Goal: Obtain resource: Download file/media

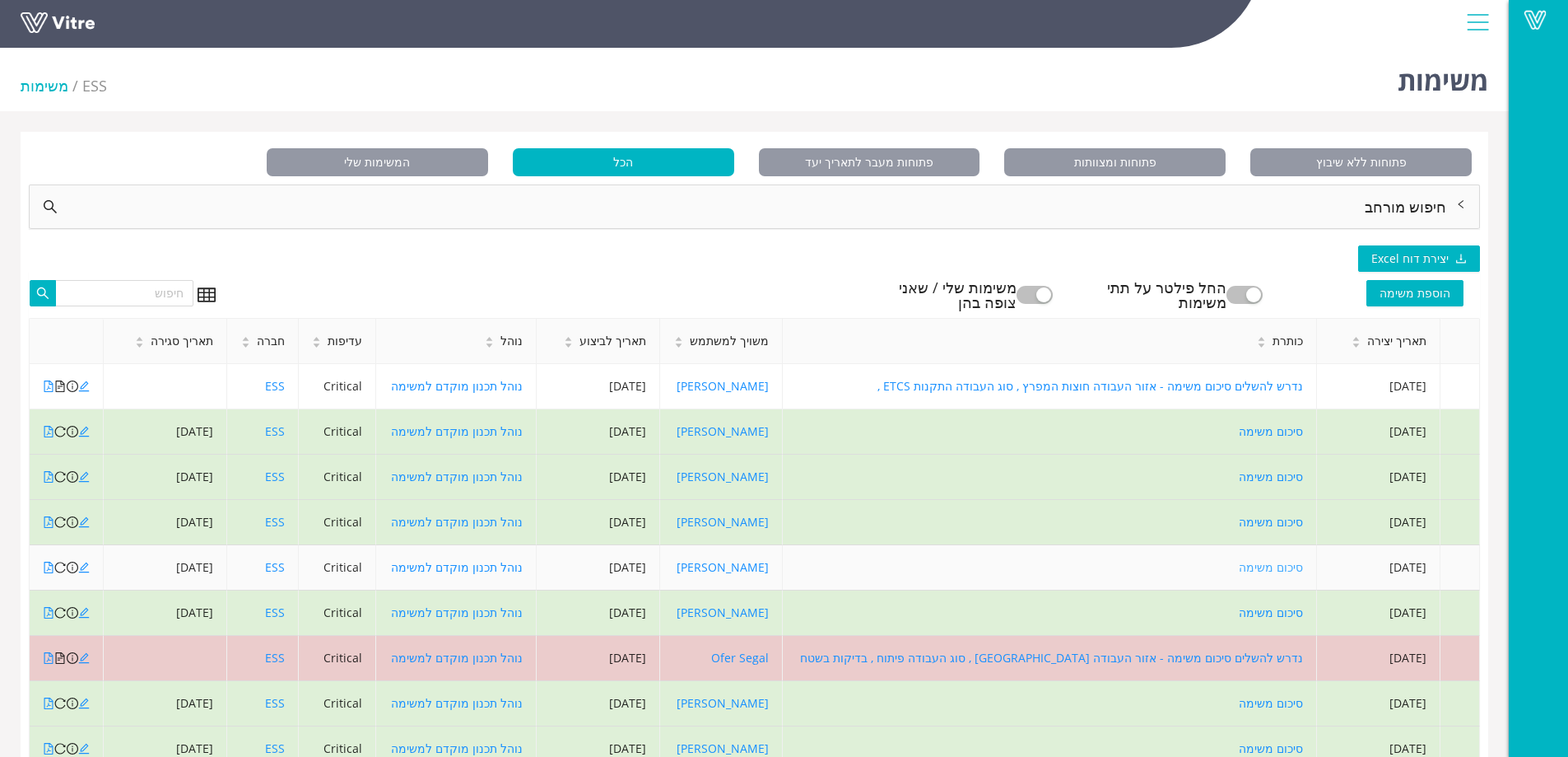
click at [1283, 570] on link "סיכום משימה" at bounding box center [1271, 567] width 64 height 15
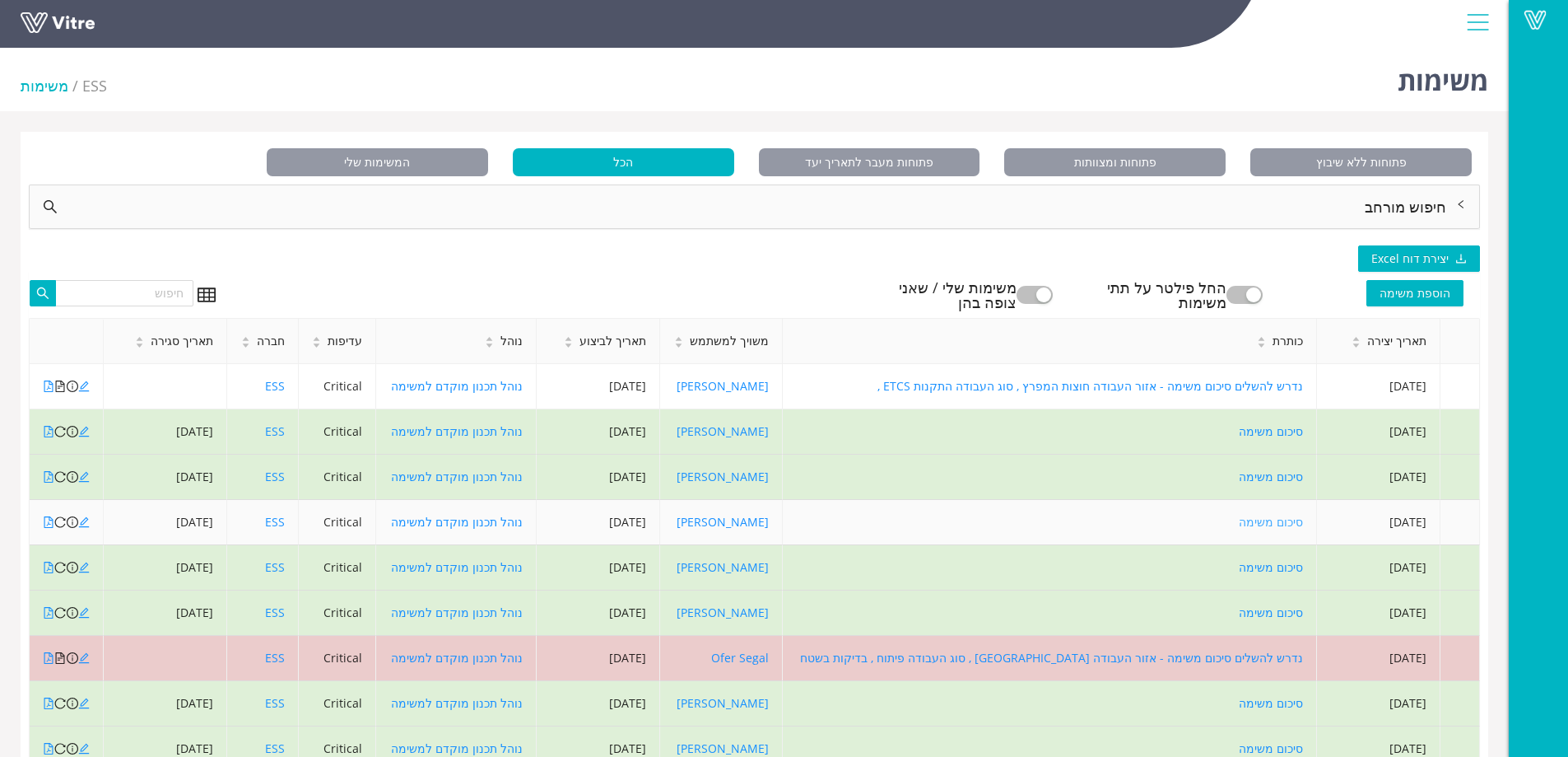
click at [1263, 520] on link "סיכום משימה" at bounding box center [1271, 521] width 64 height 15
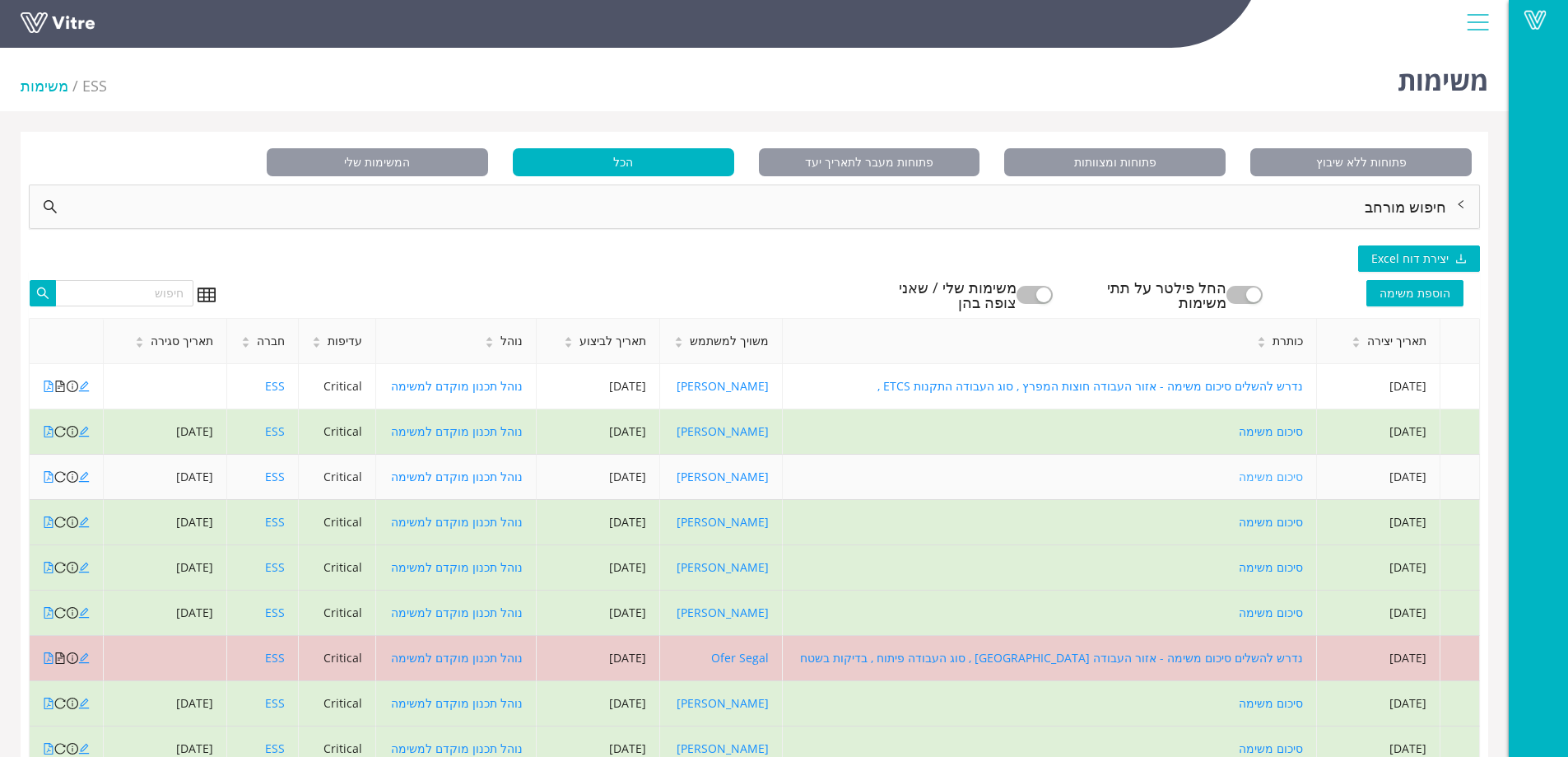
click at [1280, 478] on link "סיכום משימה" at bounding box center [1271, 477] width 64 height 15
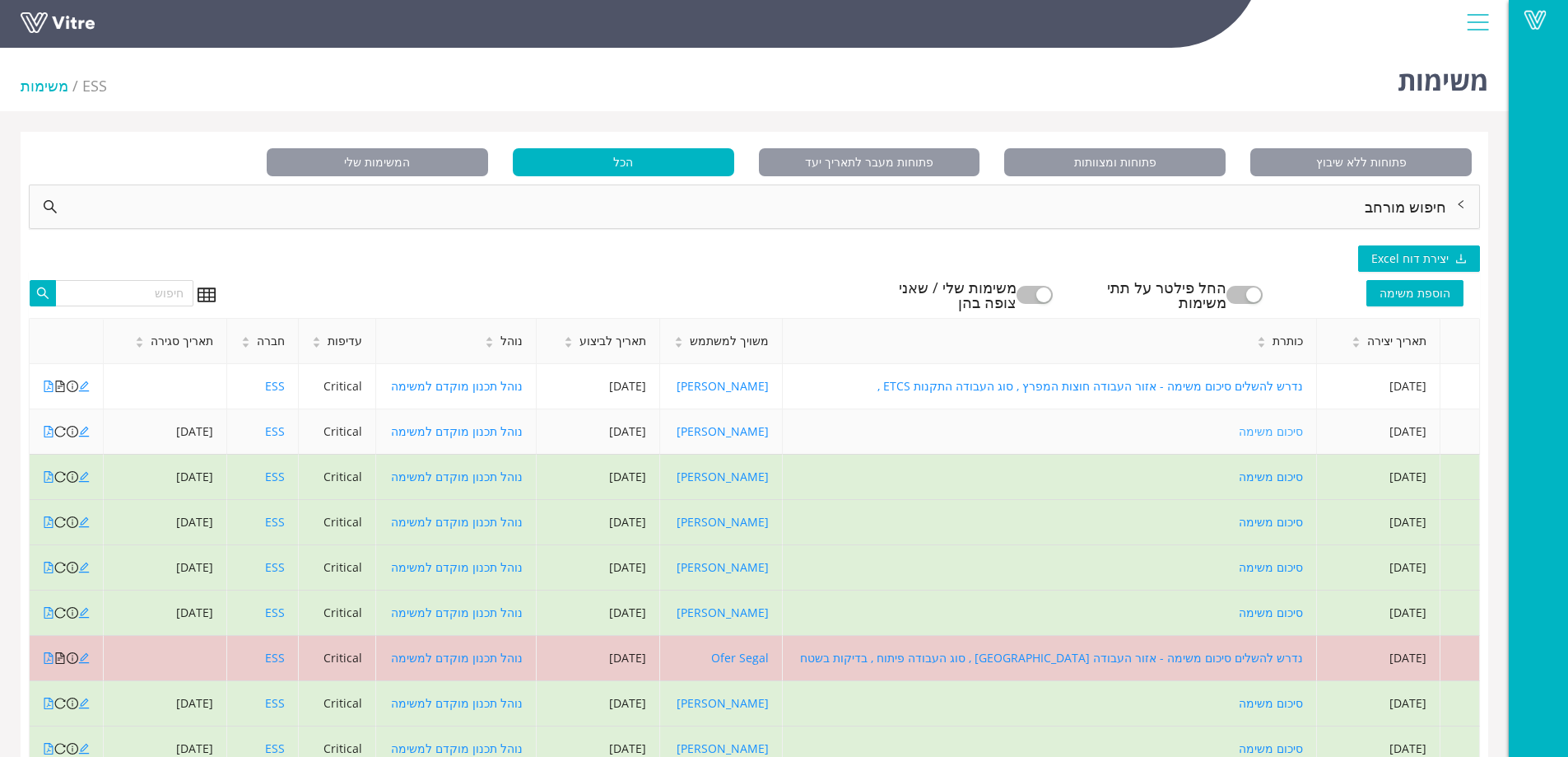
click at [1277, 425] on link "סיכום משימה" at bounding box center [1271, 431] width 64 height 15
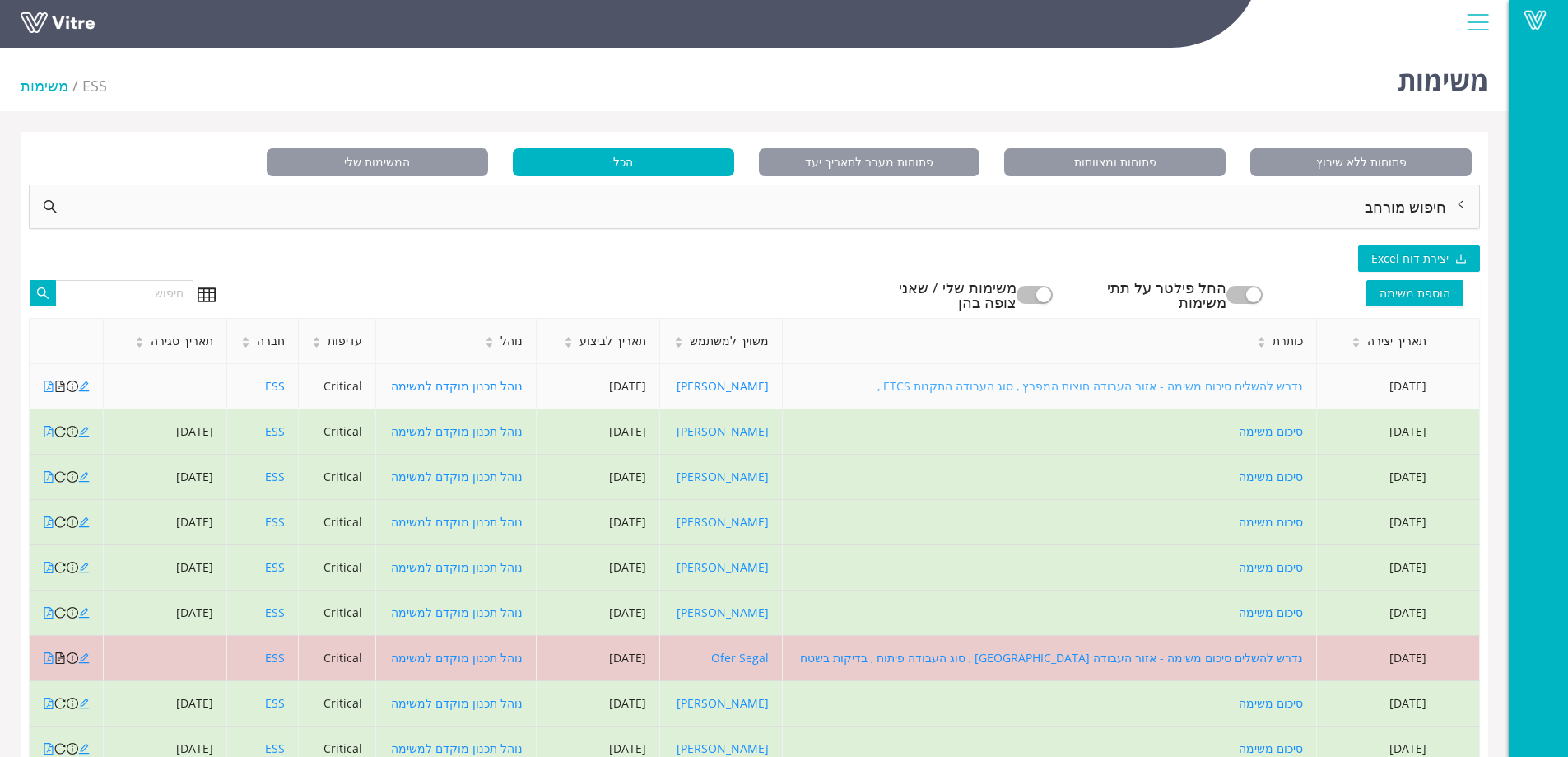
click at [1284, 388] on link "נדרש להשלים סיכום משימה - אזור העבודה חוצות המפרץ , סוג העבודה התקנות ETCS ," at bounding box center [1090, 386] width 425 height 15
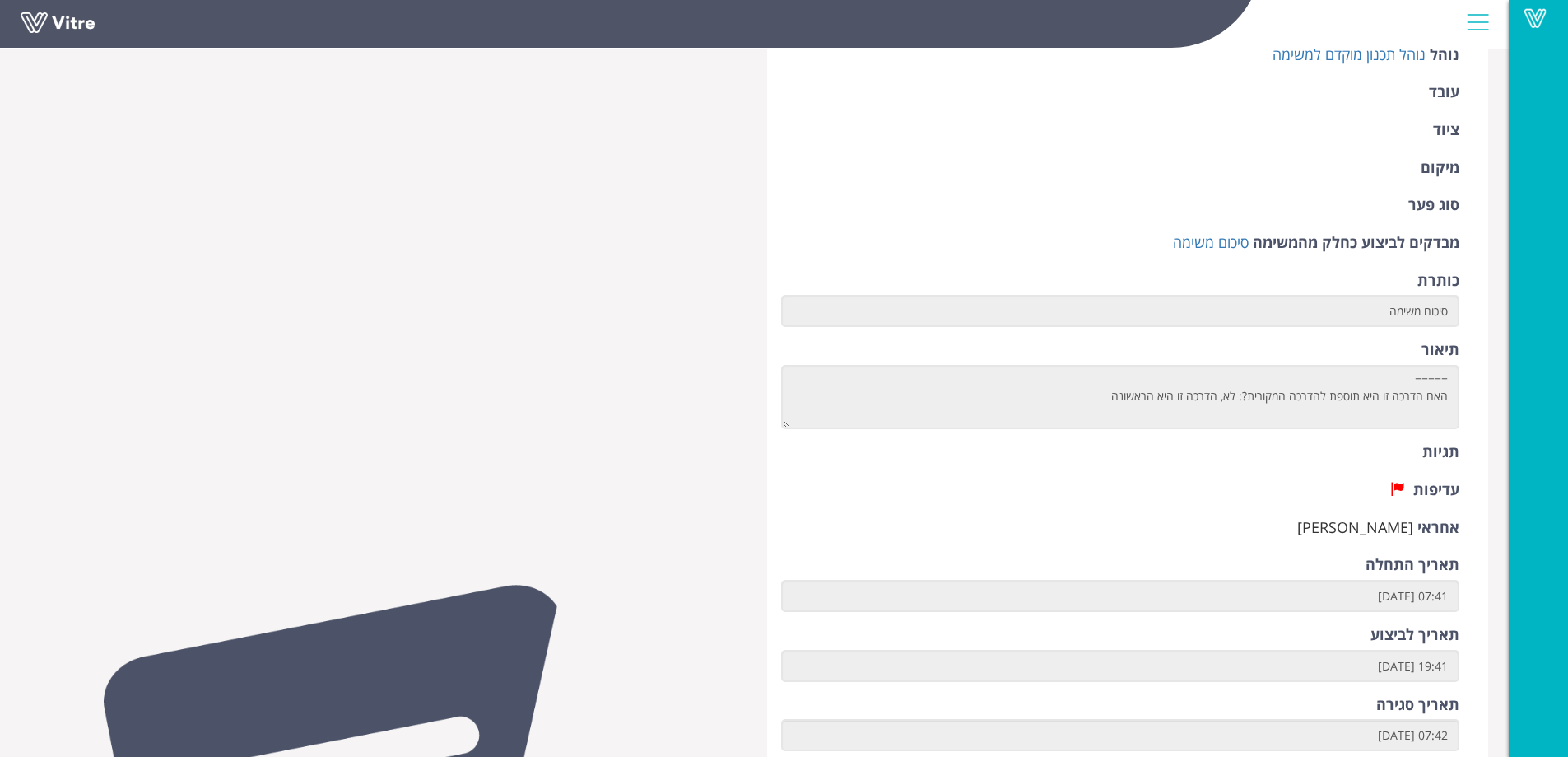
scroll to position [247, 0]
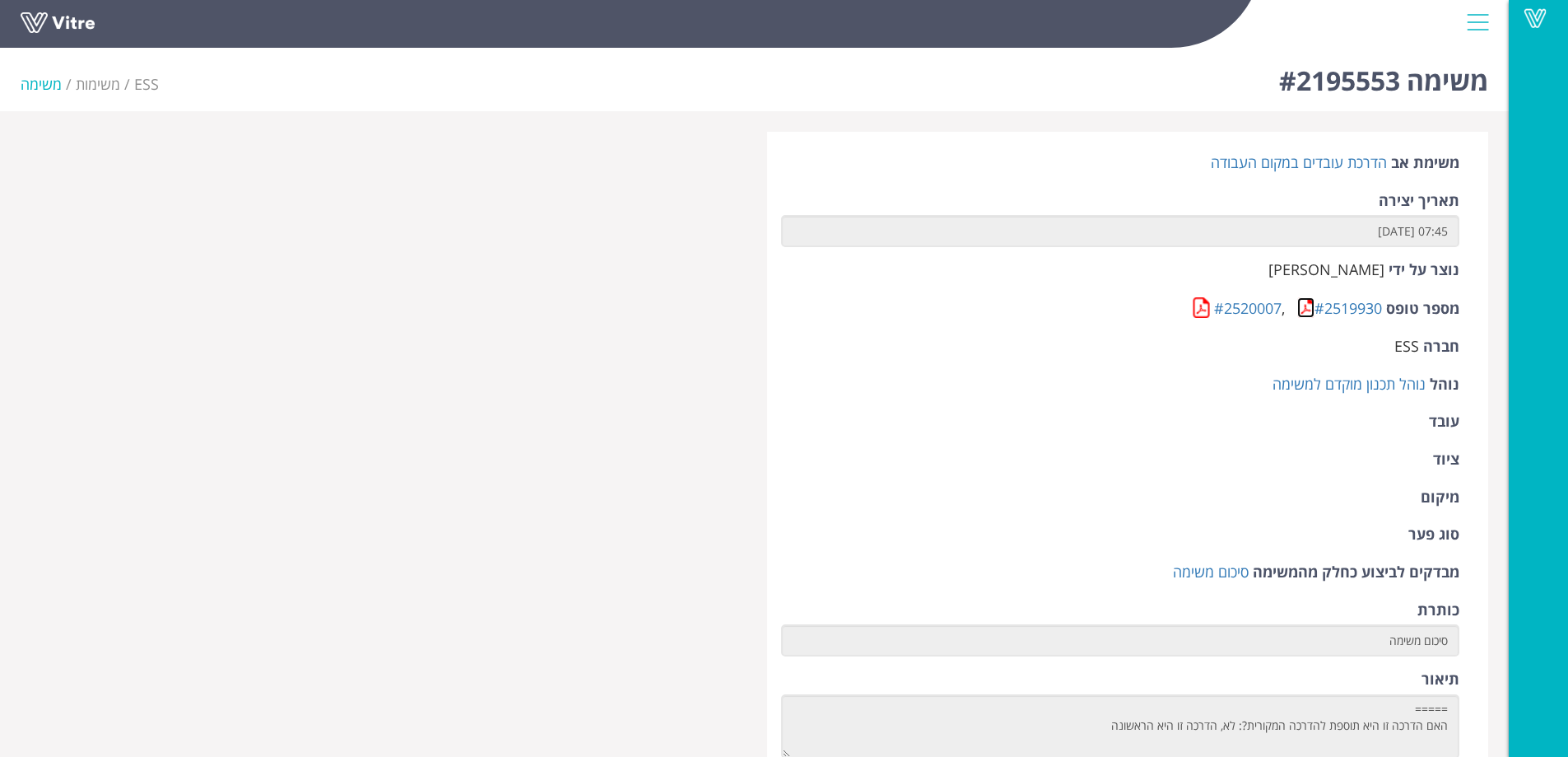
click at [1304, 313] on link at bounding box center [1306, 306] width 17 height 20
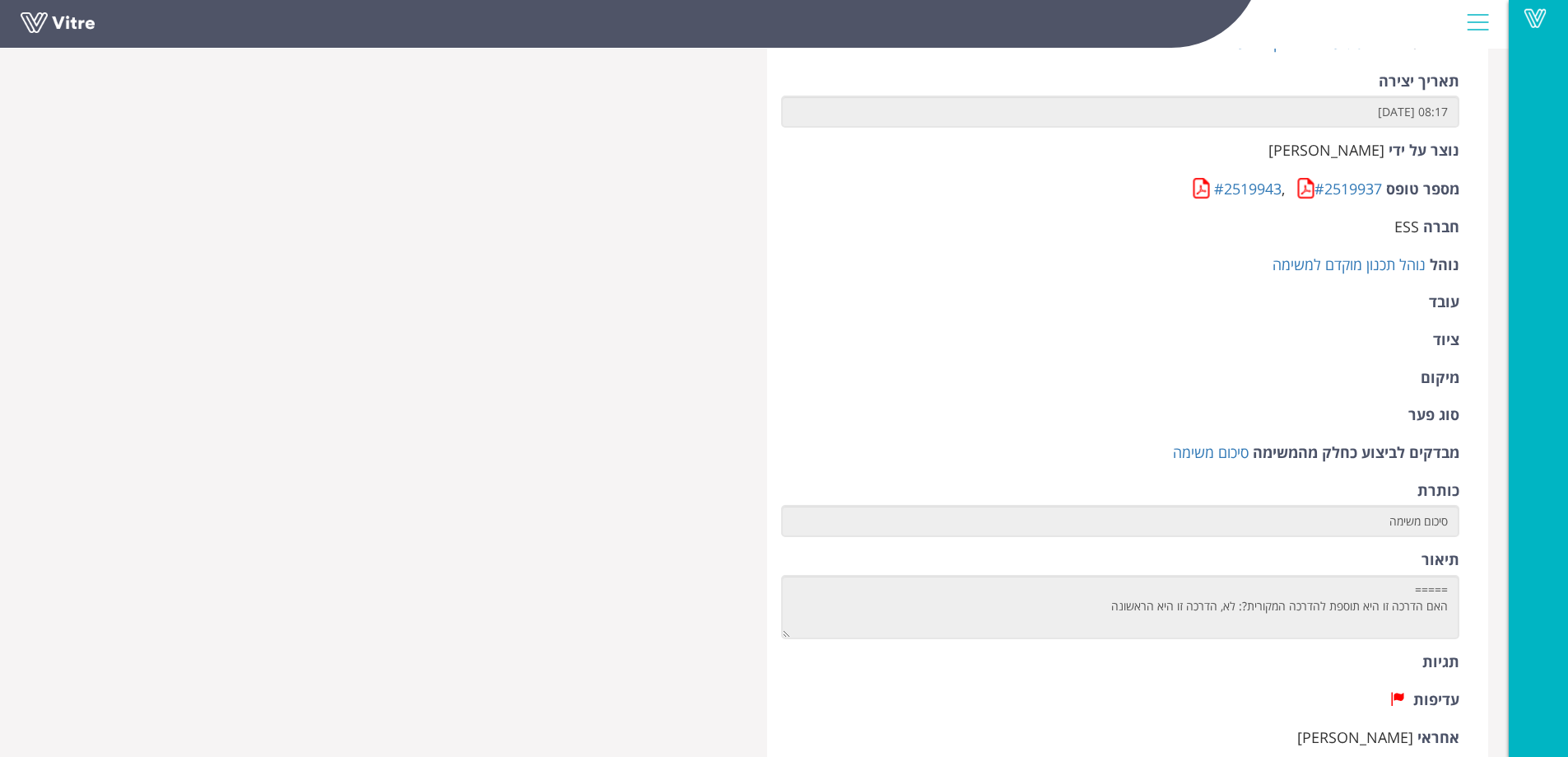
scroll to position [82, 0]
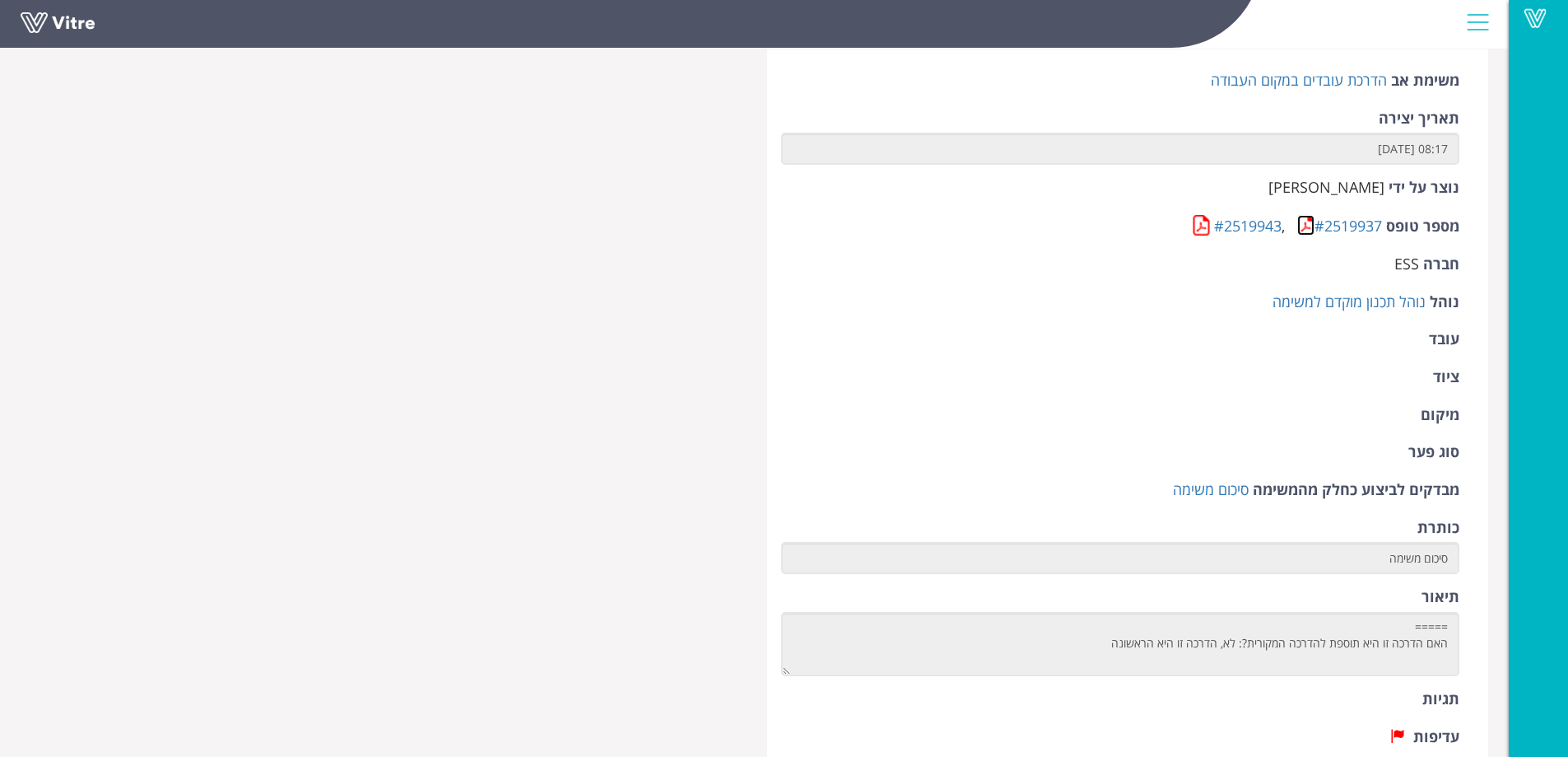
click at [1301, 232] on link at bounding box center [1306, 224] width 17 height 20
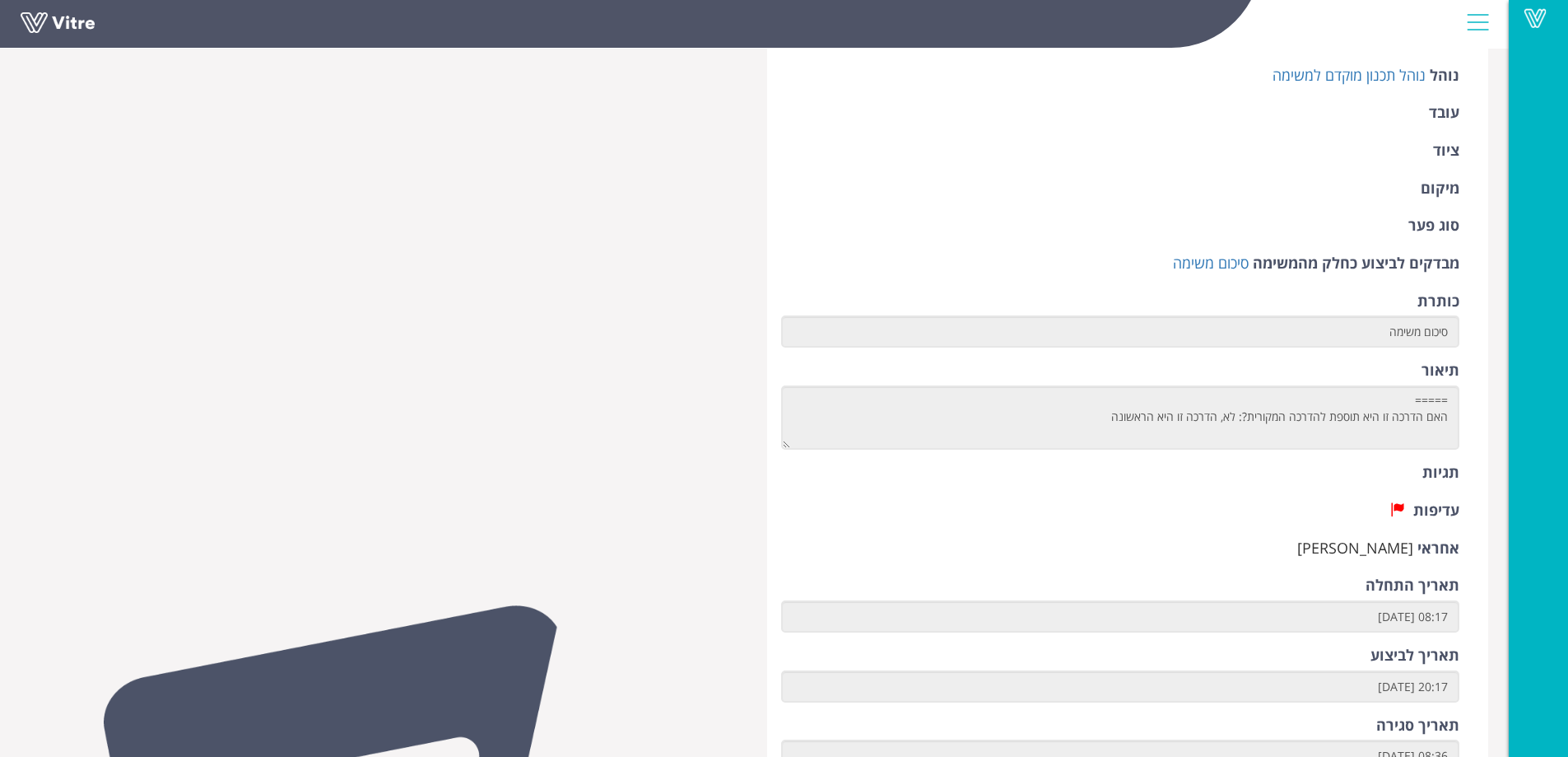
scroll to position [494, 0]
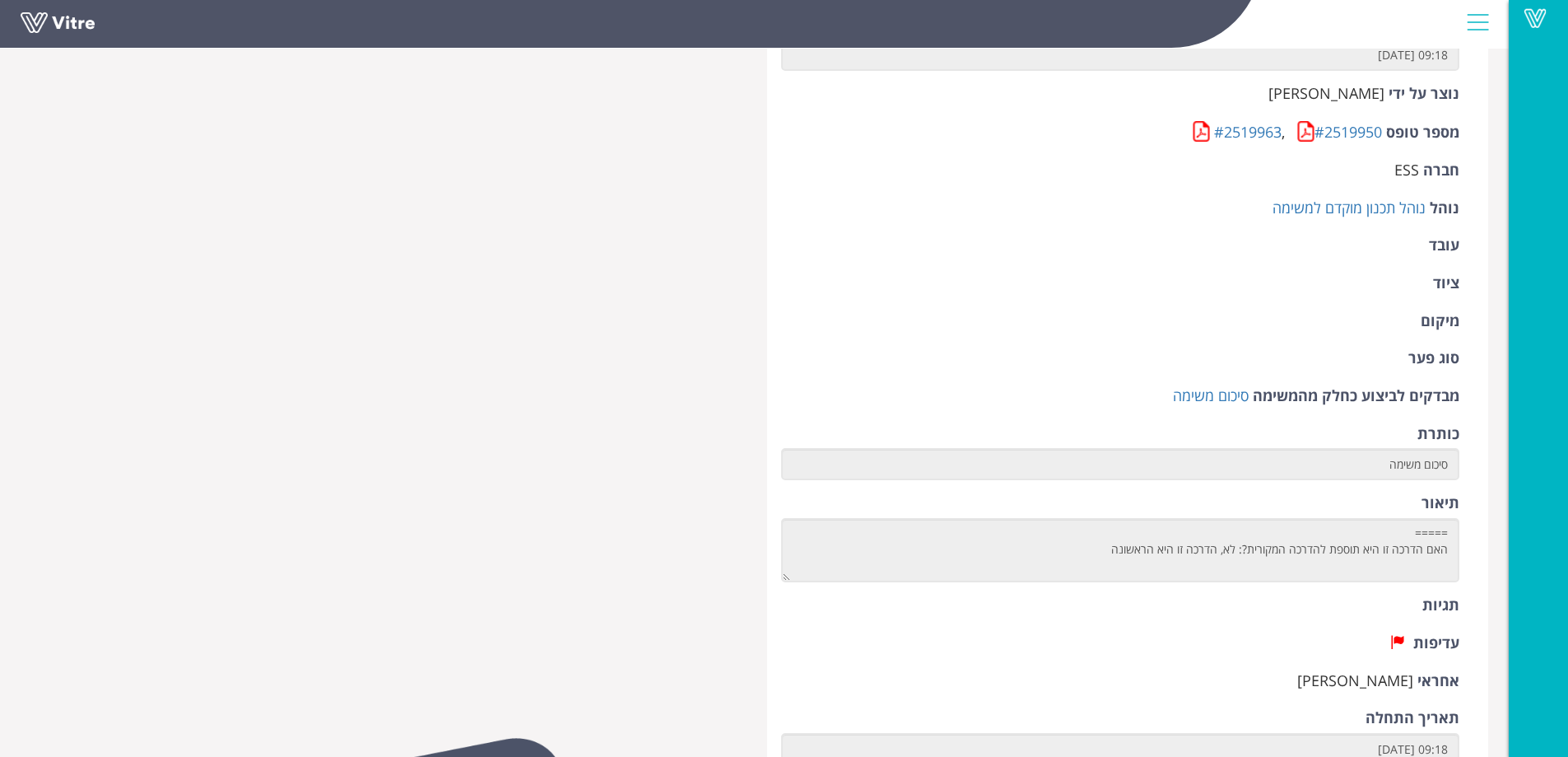
scroll to position [164, 0]
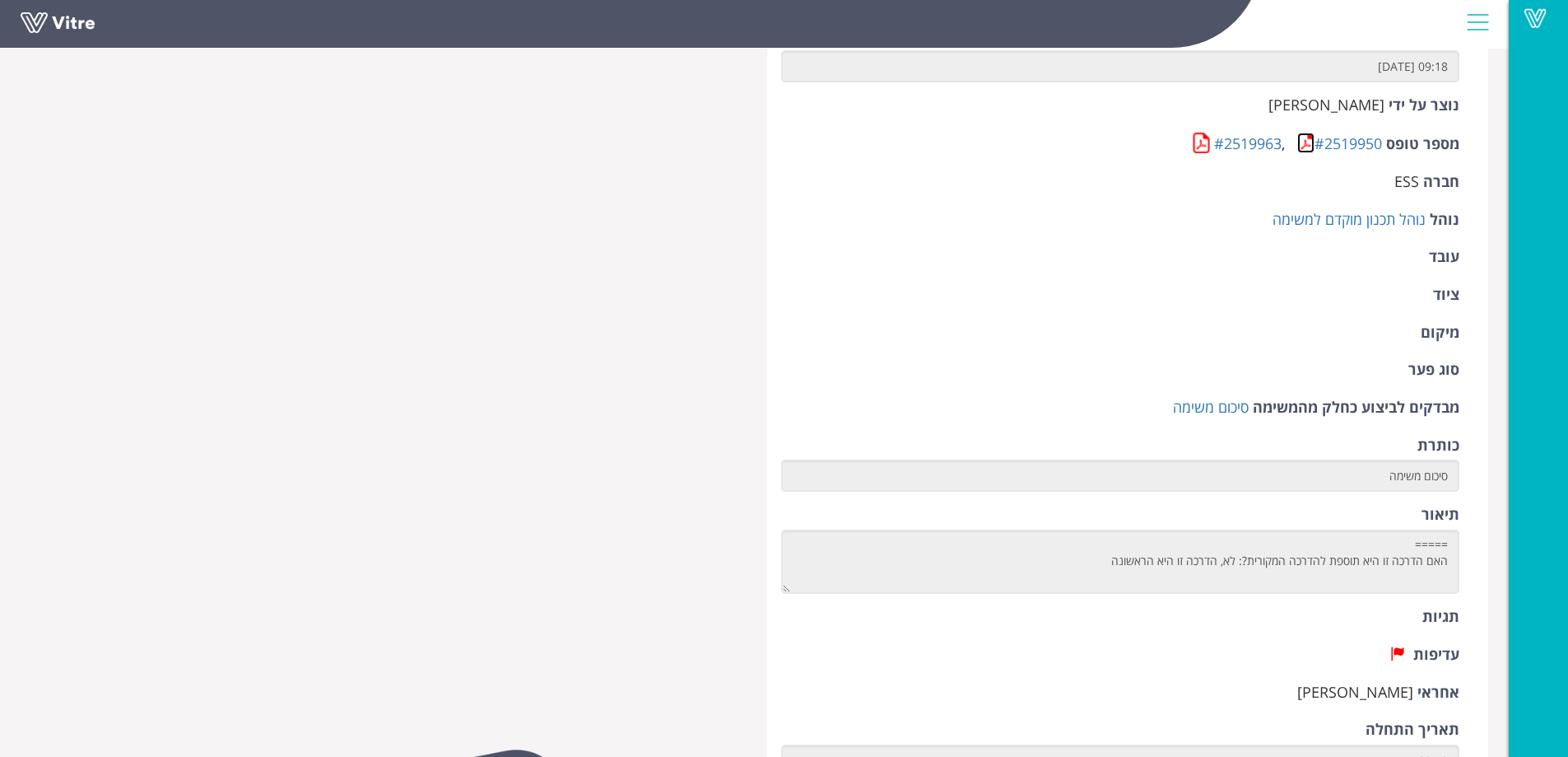
click at [1300, 150] on link at bounding box center [1306, 142] width 17 height 20
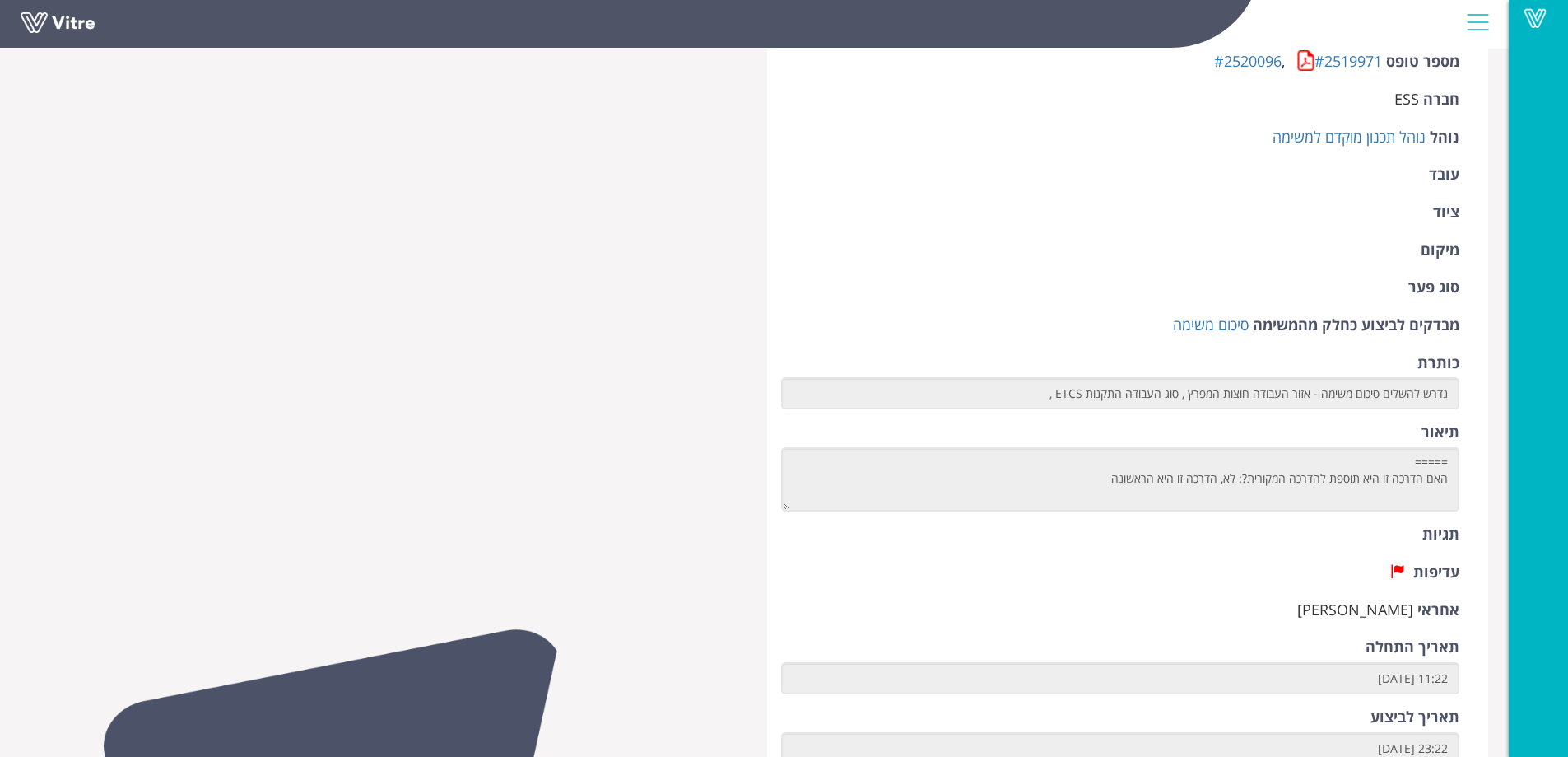
scroll to position [164, 0]
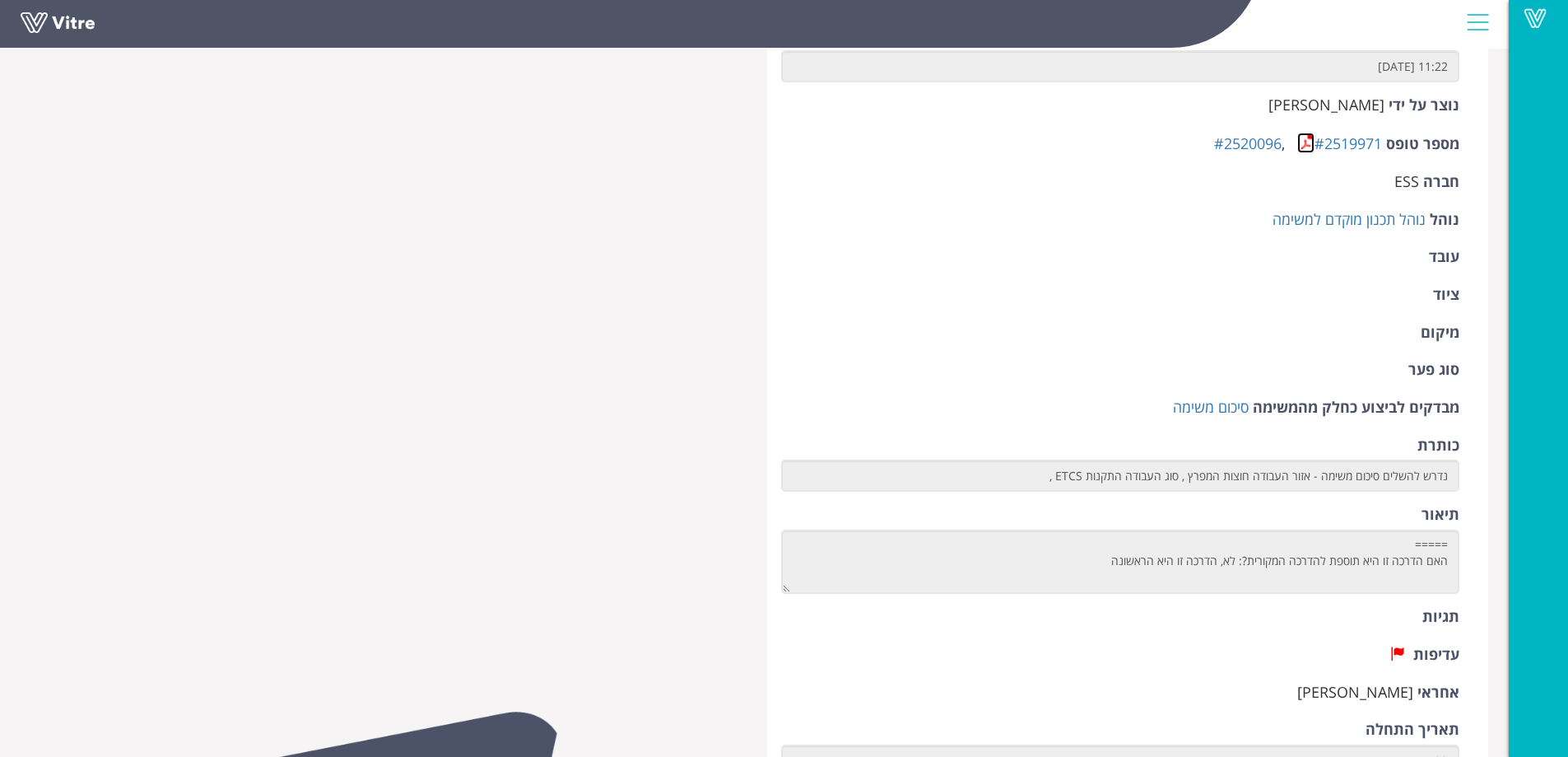
click at [1300, 148] on link at bounding box center [1306, 142] width 17 height 20
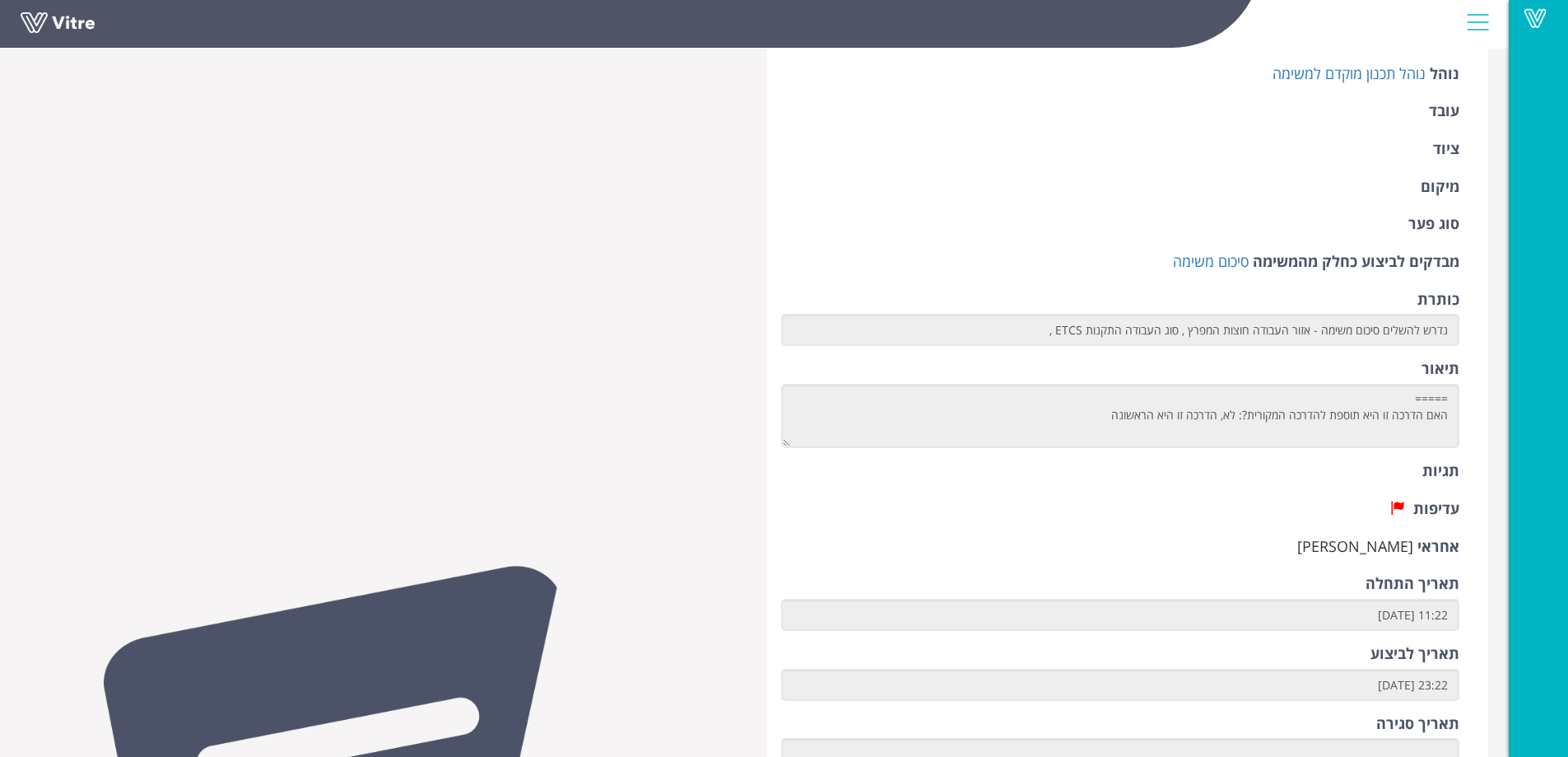
scroll to position [330, 0]
